Goal: Contribute content: Contribute content

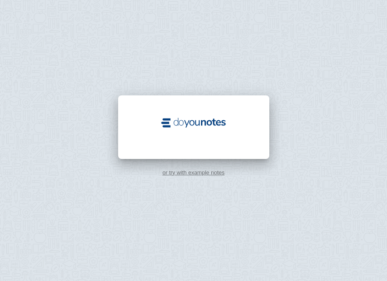
click at [176, 172] on link "or try with example notes" at bounding box center [193, 172] width 62 height 6
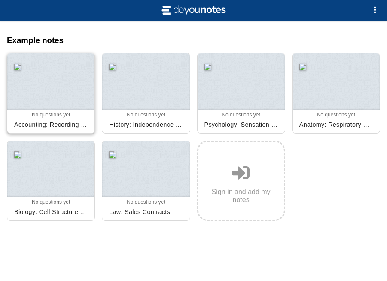
click at [87, 122] on div "Accounting: Recording Transactions" at bounding box center [51, 125] width 80 height 14
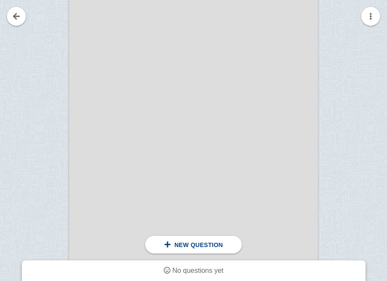
scroll to position [197, 0]
click at [165, 245] on span at bounding box center [167, 244] width 7 height 7
click at [112, 198] on div at bounding box center [193, 106] width 249 height 352
drag, startPoint x: 114, startPoint y: 195, endPoint x: 125, endPoint y: 197, distance: 11.3
click at [125, 197] on div at bounding box center [193, 106] width 249 height 352
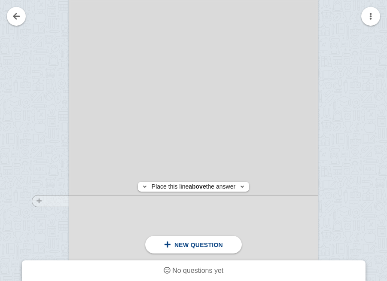
click at [48, 201] on div at bounding box center [47, 112] width 43 height 352
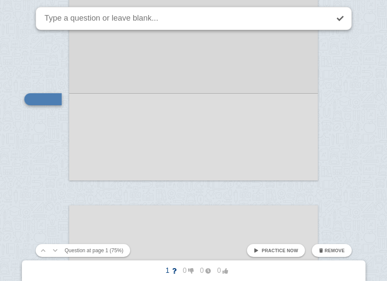
drag, startPoint x: 101, startPoint y: 115, endPoint x: 124, endPoint y: 130, distance: 27.5
click at [125, 130] on div at bounding box center [193, 5] width 249 height 352
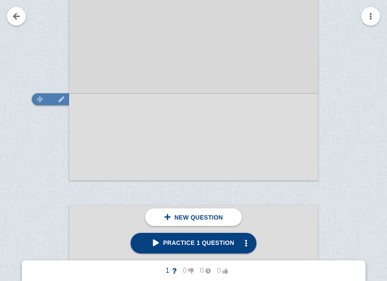
click at [52, 103] on div at bounding box center [50, 99] width 37 height 12
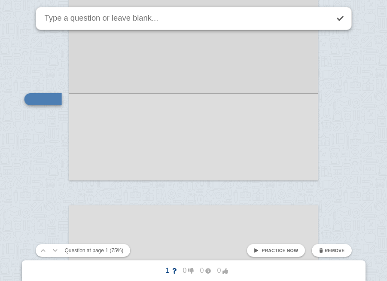
click at [97, 116] on div at bounding box center [193, 5] width 249 height 352
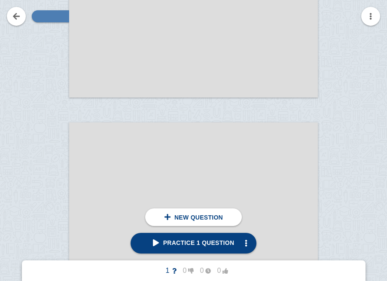
scroll to position [397, 0]
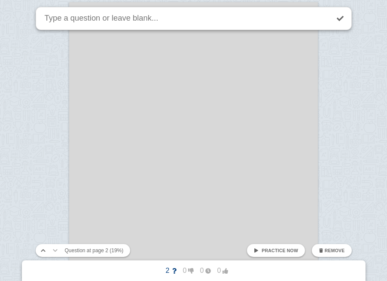
scroll to position [42, 0]
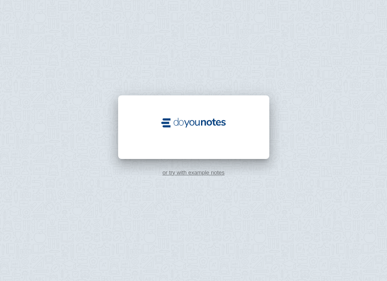
click at [183, 111] on div at bounding box center [193, 127] width 151 height 64
click at [179, 123] on img at bounding box center [193, 123] width 69 height 14
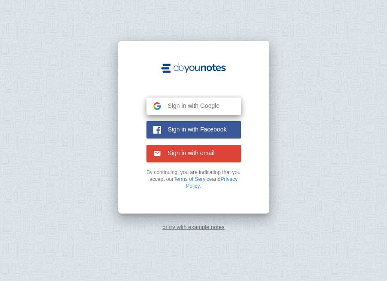
click at [176, 100] on button "Sign in with Google Google" at bounding box center [193, 105] width 94 height 17
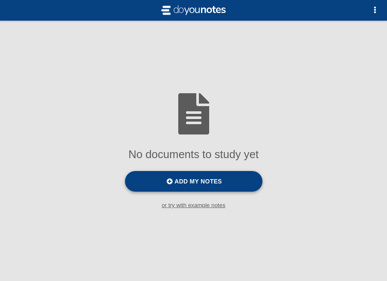
click at [146, 182] on label "Add my notes" at bounding box center [193, 181] width 137 height 21
click at [0, 0] on input "Add my notes" at bounding box center [0, 0] width 0 height 0
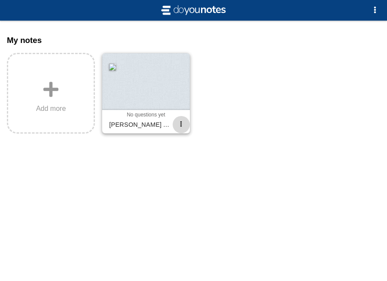
click at [180, 124] on span "button" at bounding box center [181, 124] width 6 height 6
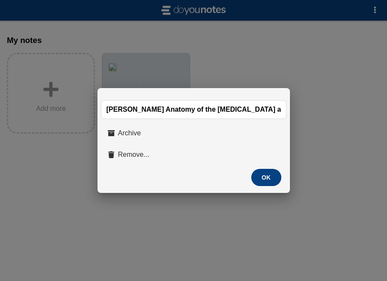
click at [267, 178] on button "OK" at bounding box center [266, 177] width 30 height 17
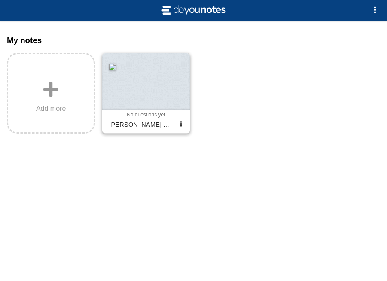
click at [133, 81] on div at bounding box center [145, 81] width 87 height 56
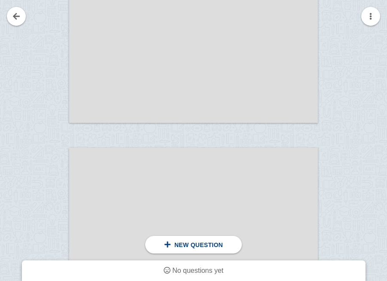
scroll to position [555, 0]
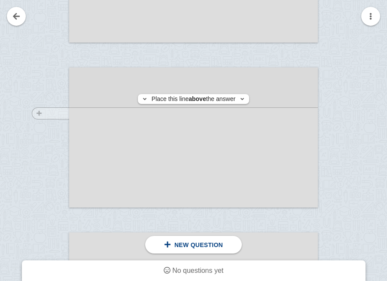
click at [59, 113] on div at bounding box center [47, 143] width 43 height 140
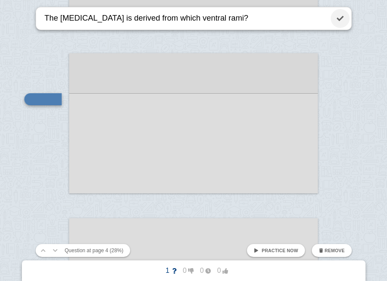
type textarea "The [MEDICAL_DATA] is derived from which ventral rami?"
click at [340, 19] on link at bounding box center [340, 18] width 19 height 19
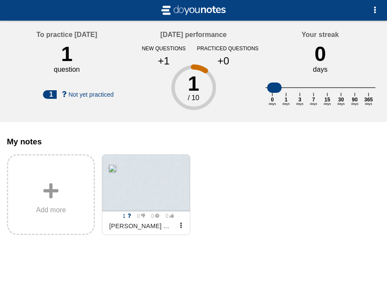
click at [49, 92] on div "1" at bounding box center [50, 94] width 14 height 9
